Goal: Find specific page/section: Find specific page/section

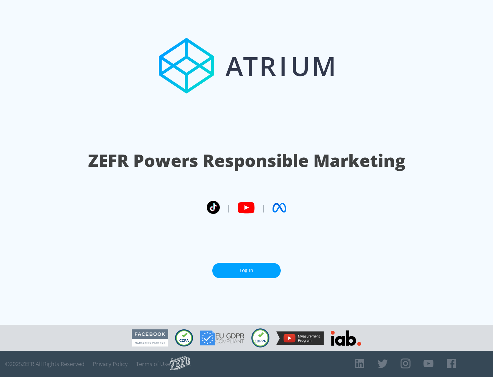
click at [247, 270] on link "Log In" at bounding box center [246, 270] width 69 height 15
